Goal: Find specific page/section: Find specific page/section

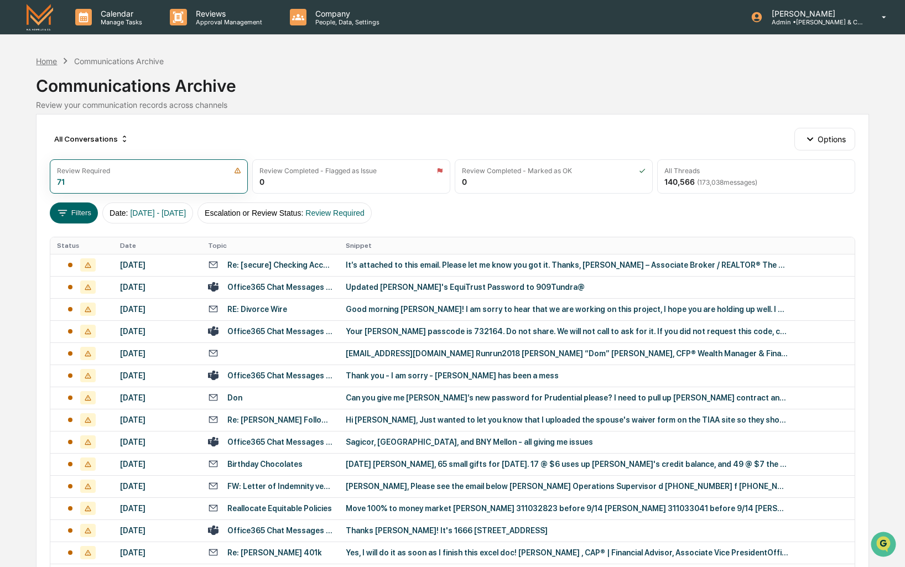
click at [51, 60] on div "Home" at bounding box center [46, 60] width 21 height 9
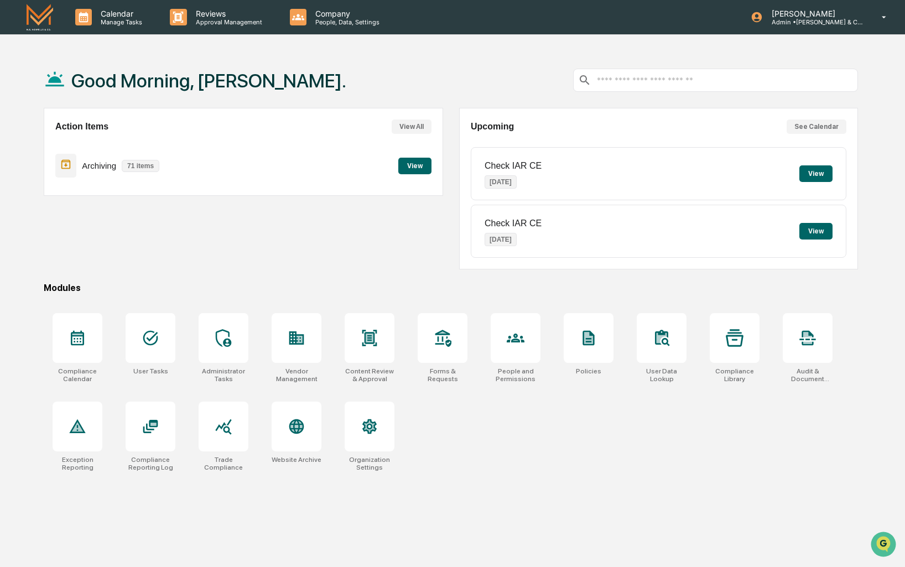
click at [418, 170] on button "View" at bounding box center [414, 166] width 33 height 17
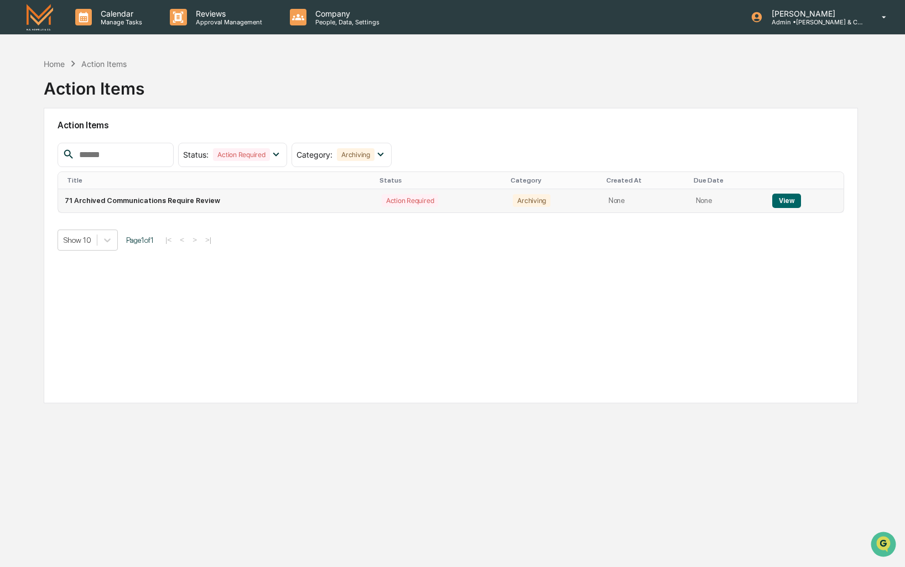
click at [783, 202] on button "View" at bounding box center [786, 201] width 28 height 14
